Goal: Book appointment/travel/reservation

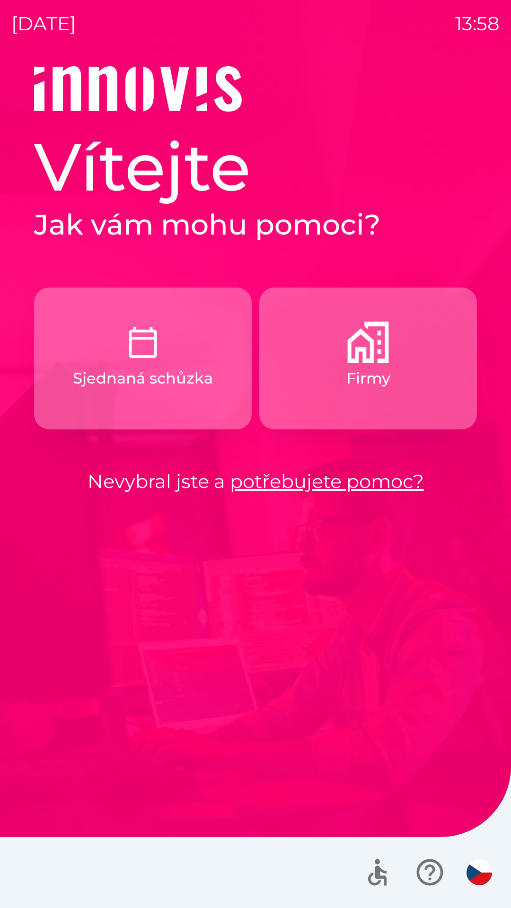
click at [193, 374] on p "Sjednaná schůzka" at bounding box center [143, 378] width 140 height 23
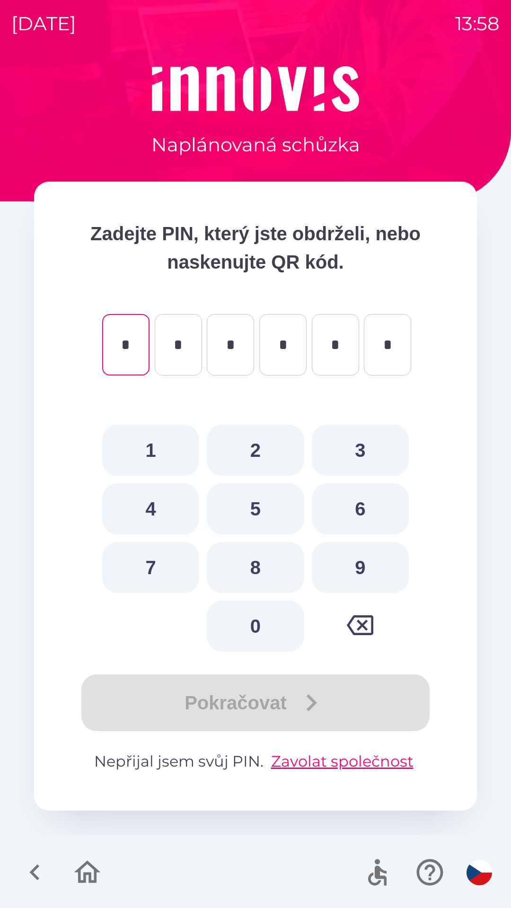
click at [86, 868] on icon "button" at bounding box center [87, 872] width 32 height 32
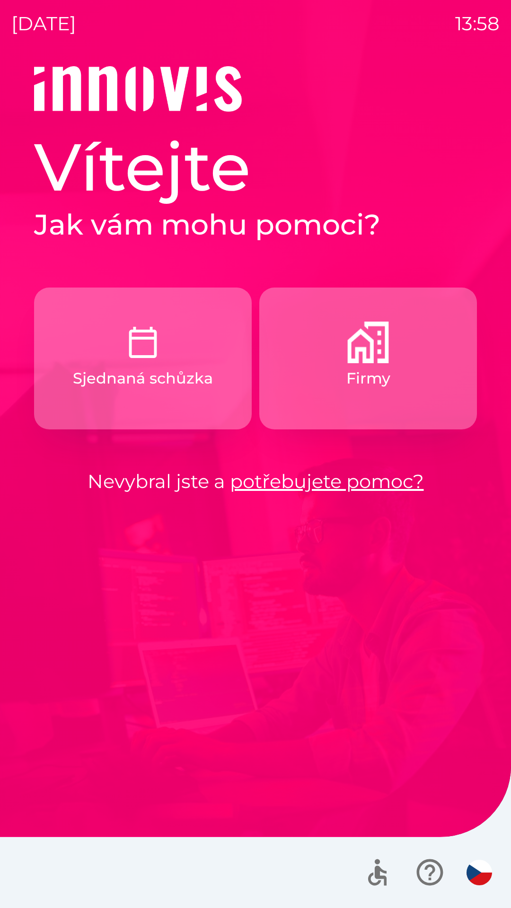
click at [373, 388] on p "Firmy" at bounding box center [368, 378] width 44 height 23
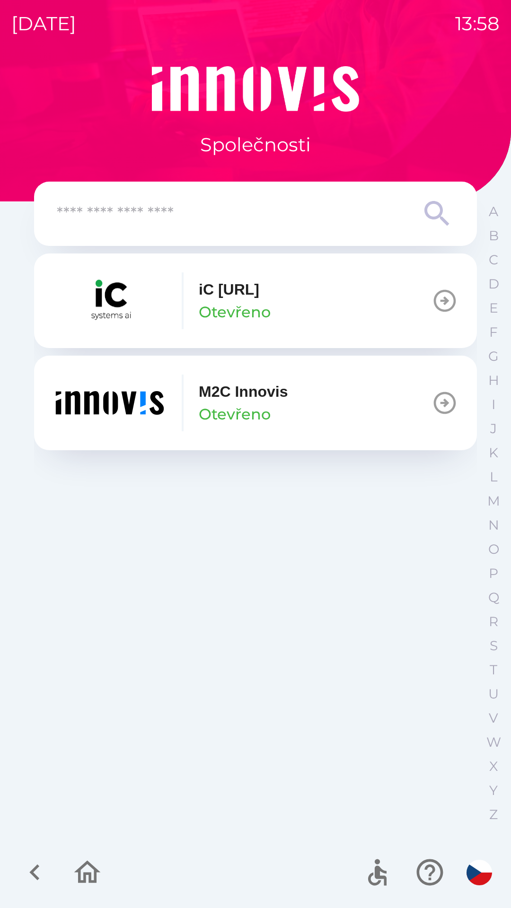
click at [434, 408] on icon "button" at bounding box center [444, 403] width 26 height 26
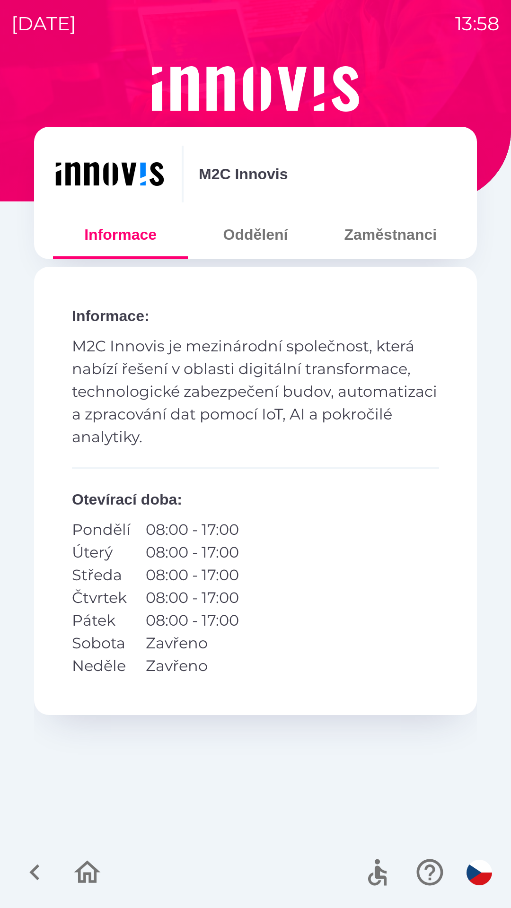
click at [245, 238] on button "Oddělení" at bounding box center [255, 234] width 135 height 34
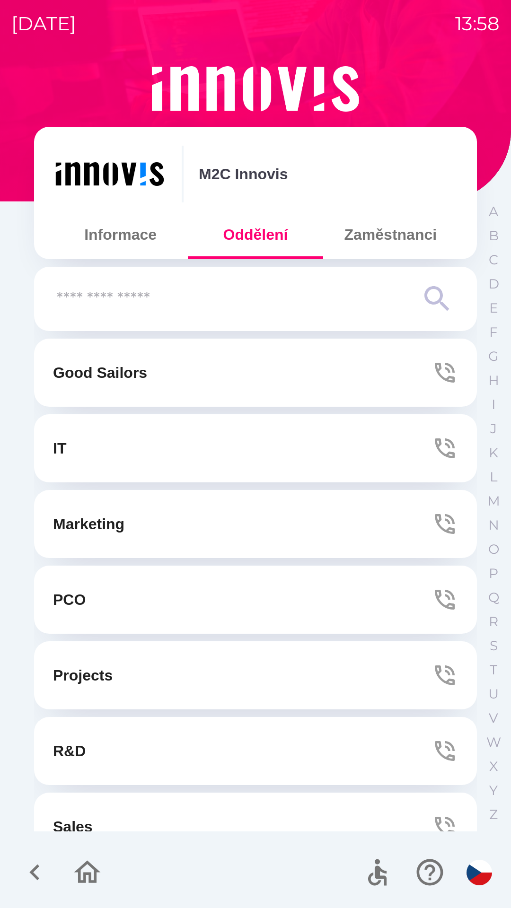
click at [362, 243] on button "Zaměstnanci" at bounding box center [390, 234] width 135 height 34
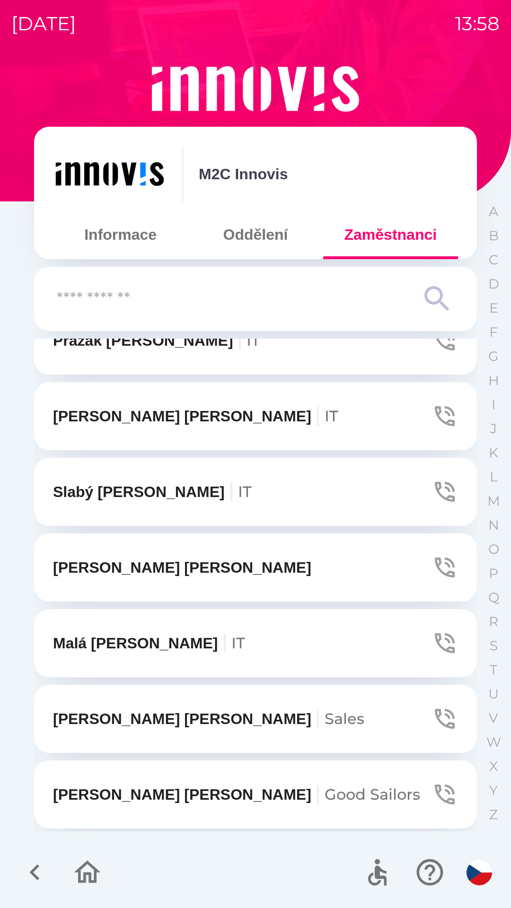
scroll to position [1542, 0]
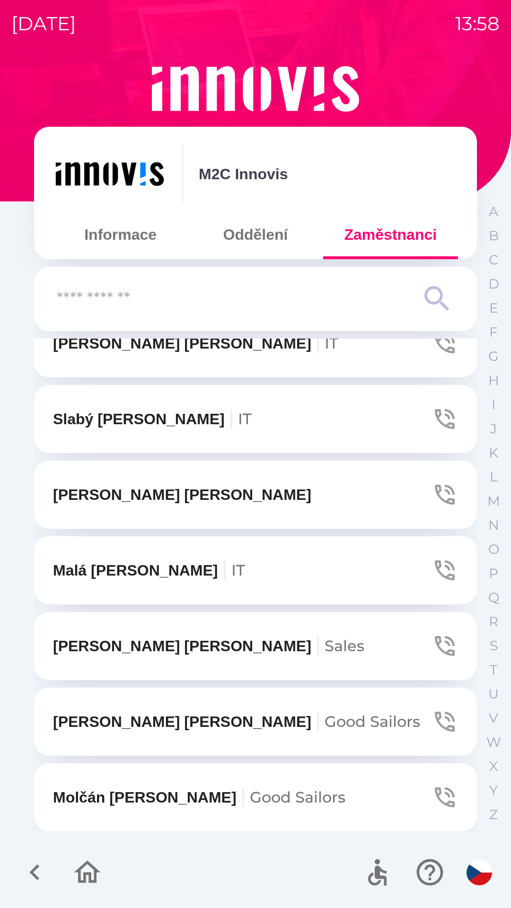
click at [92, 868] on icon "button" at bounding box center [87, 871] width 26 height 23
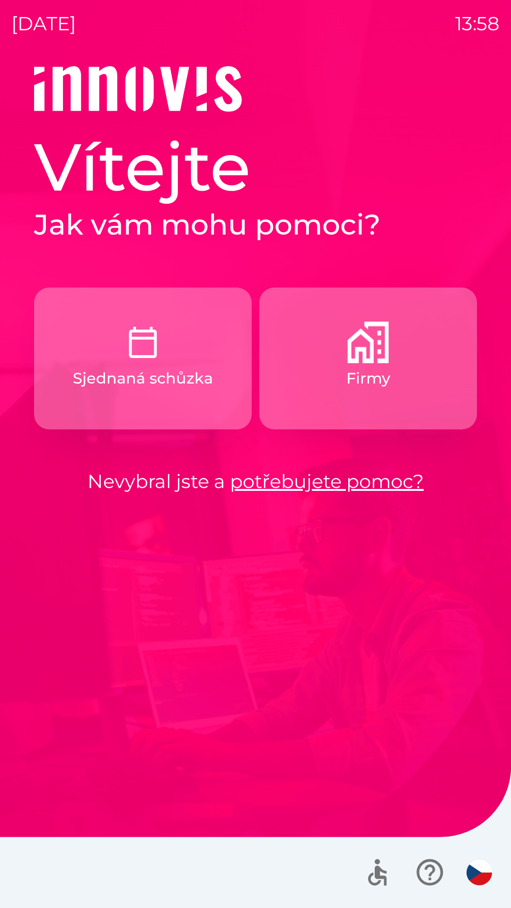
click at [373, 392] on button "Firmy" at bounding box center [367, 358] width 217 height 142
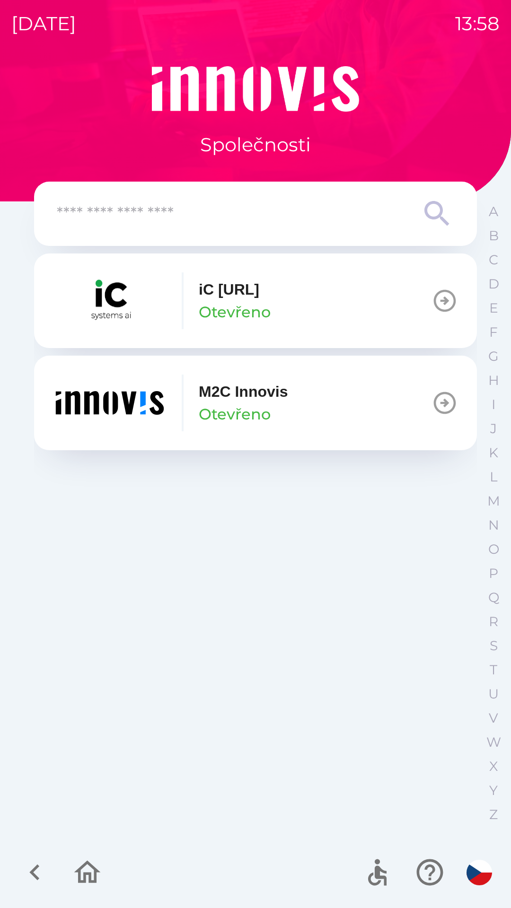
click at [268, 316] on p "Otevřeno" at bounding box center [235, 312] width 72 height 23
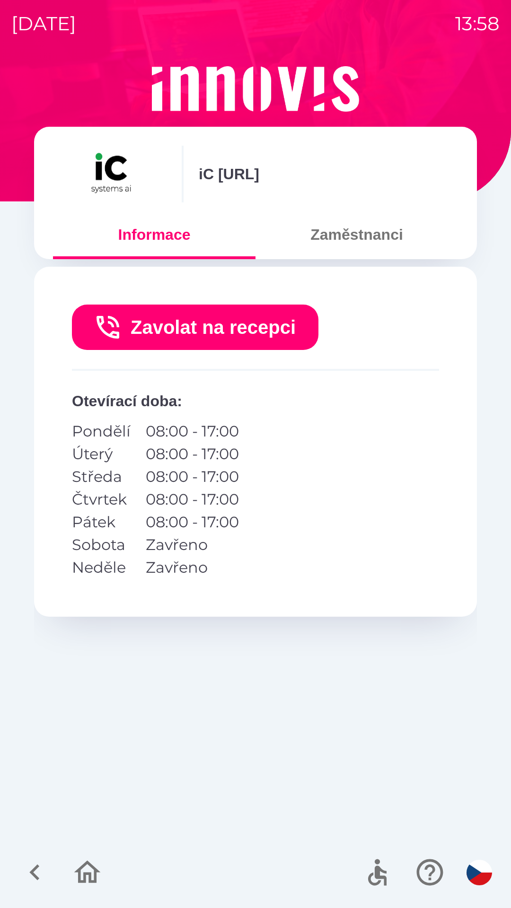
click at [376, 242] on button "Zaměstnanci" at bounding box center [356, 234] width 202 height 34
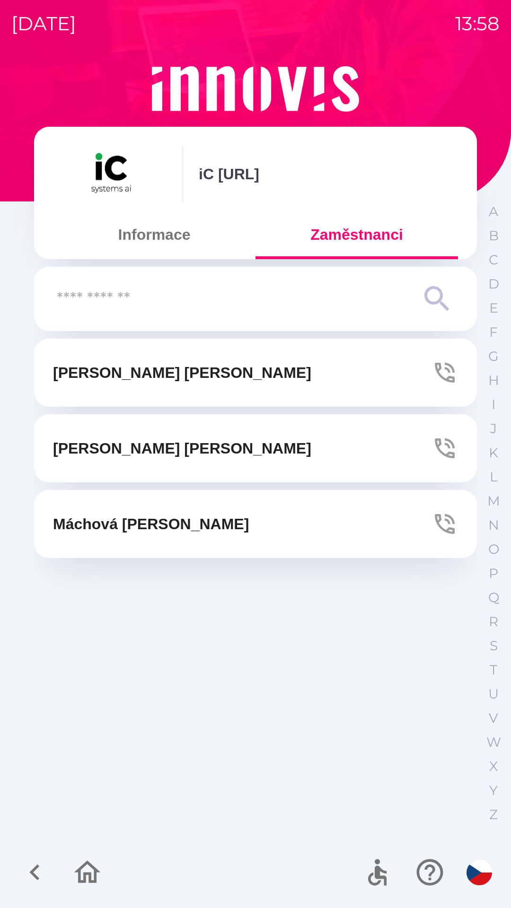
click at [152, 243] on button "Informace" at bounding box center [154, 234] width 202 height 34
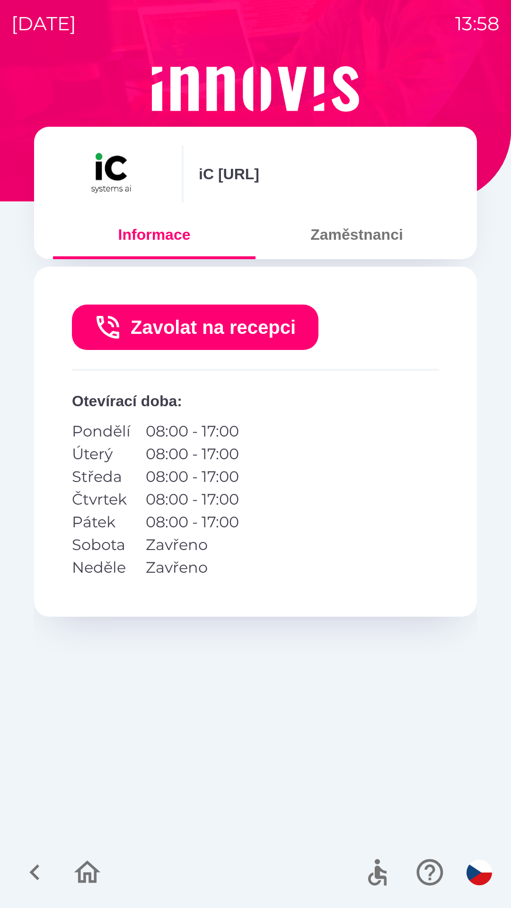
click at [91, 865] on icon "button" at bounding box center [87, 871] width 26 height 23
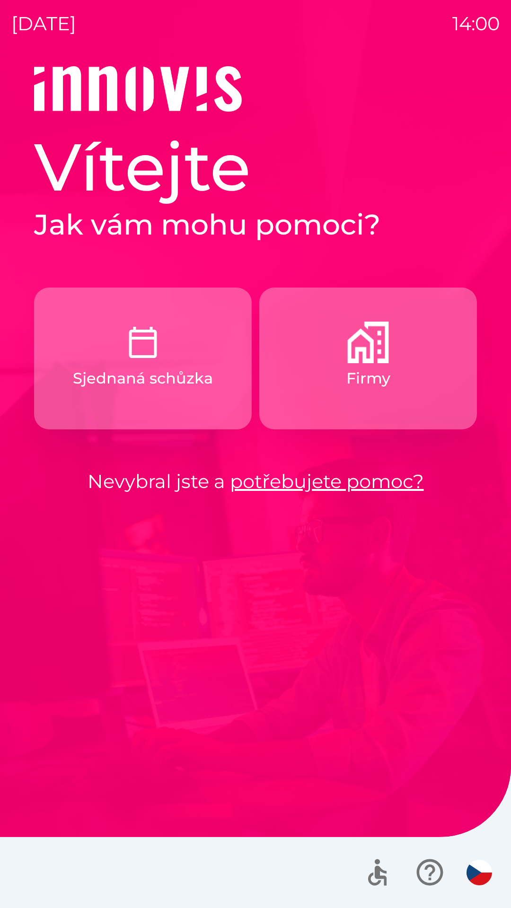
click at [434, 393] on button "Firmy" at bounding box center [367, 358] width 217 height 142
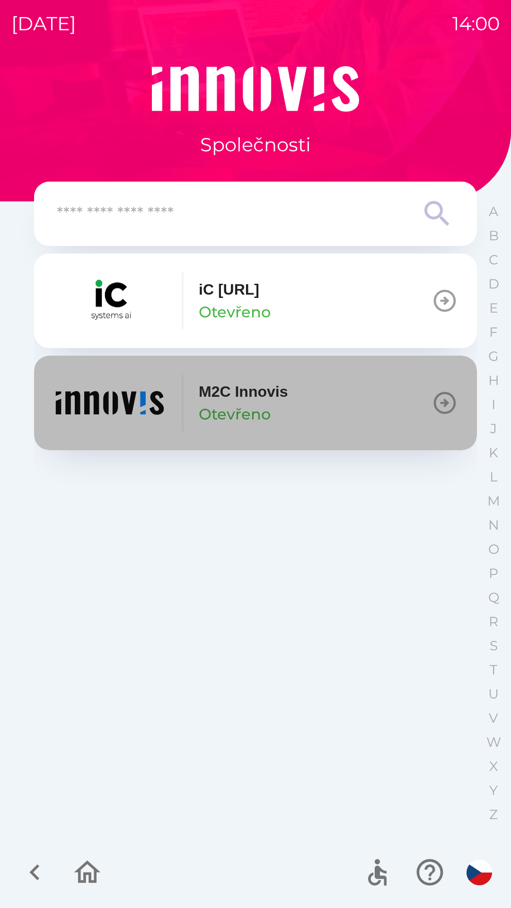
click at [391, 416] on button "M2C Innovis Otevřeno" at bounding box center [255, 403] width 443 height 95
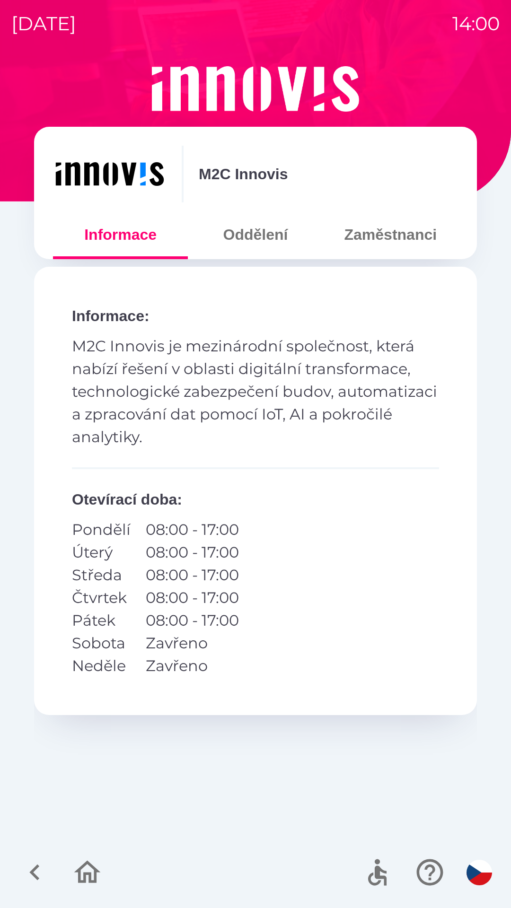
click at [394, 244] on button "Zaměstnanci" at bounding box center [390, 234] width 135 height 34
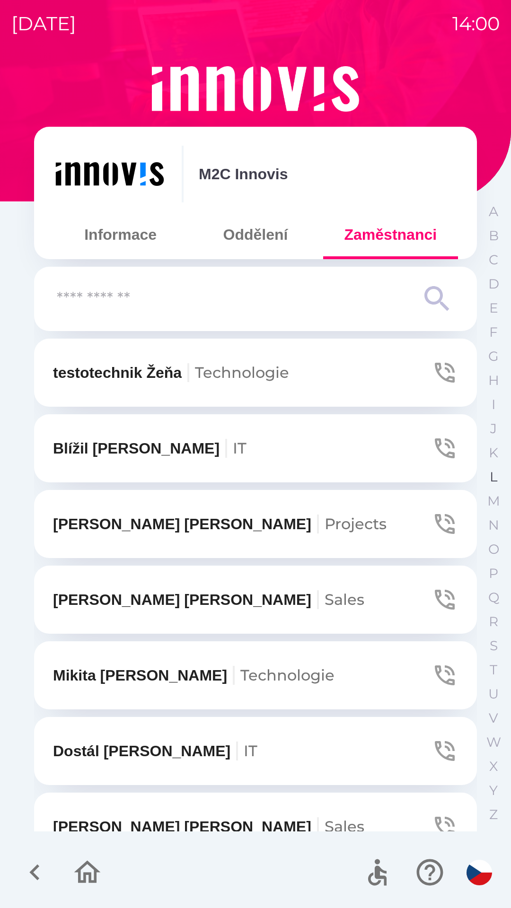
click at [497, 474] on p "L" at bounding box center [493, 477] width 8 height 17
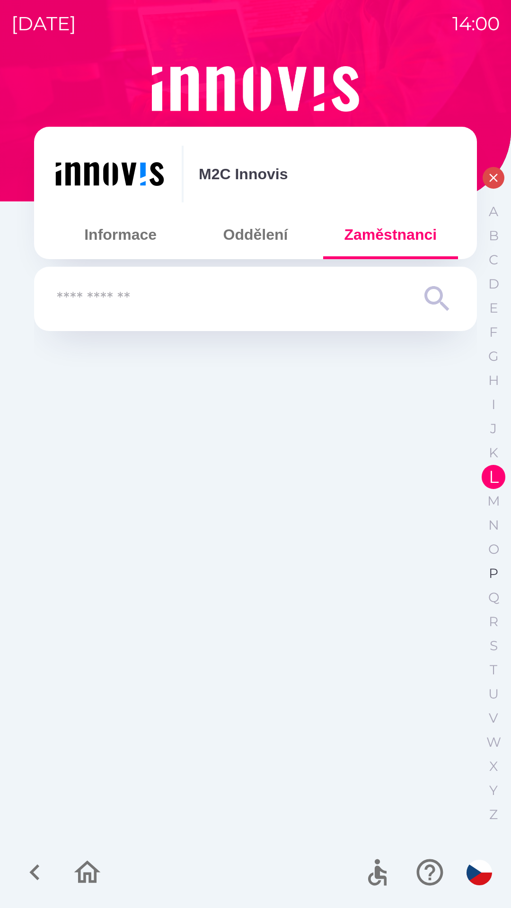
click at [496, 570] on p "P" at bounding box center [492, 573] width 9 height 17
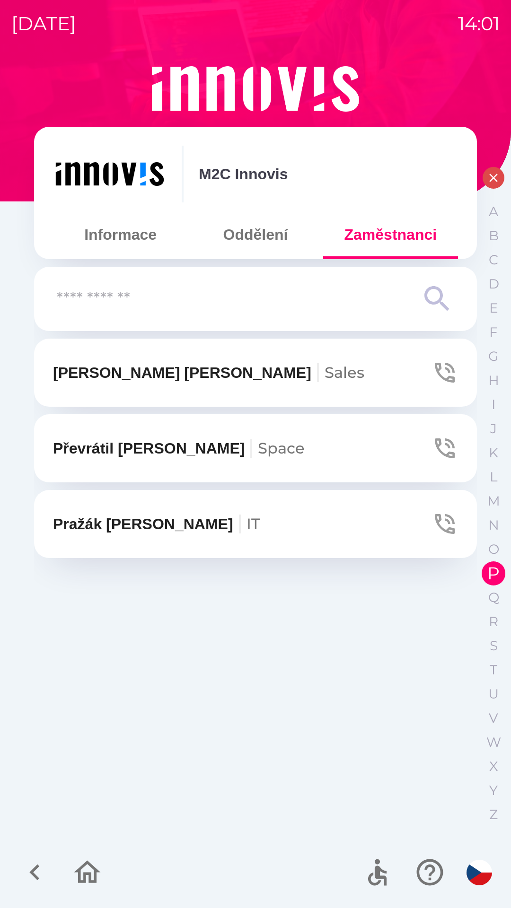
click at [54, 449] on p "Převrátil Lukáš Space" at bounding box center [179, 448] width 252 height 23
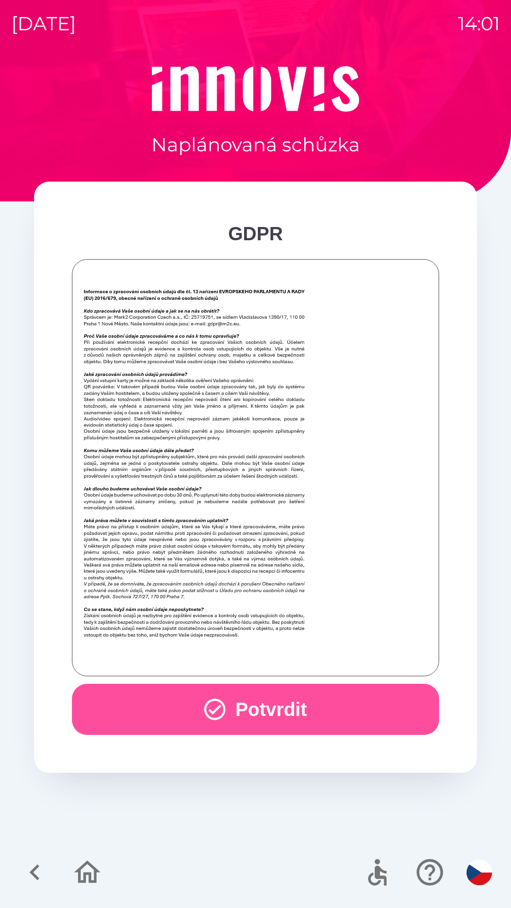
click at [139, 696] on button "Potvrdit" at bounding box center [255, 709] width 367 height 51
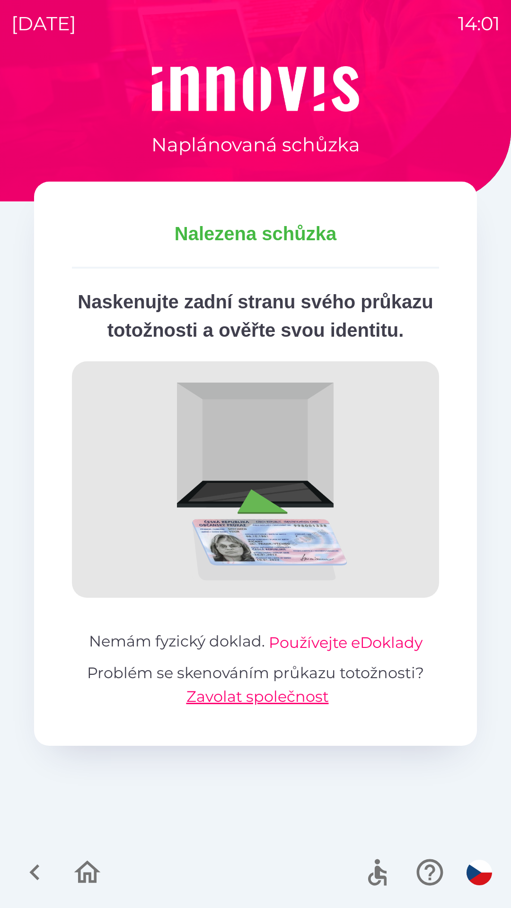
click at [294, 654] on button "Používejte eDoklady" at bounding box center [346, 642] width 154 height 23
